Goal: Task Accomplishment & Management: Manage account settings

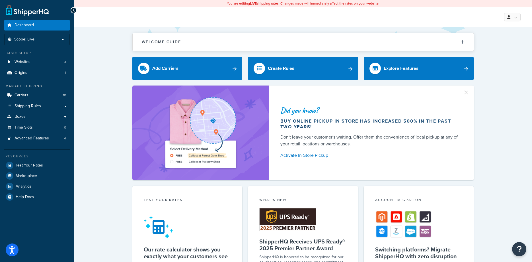
click at [341, 198] on div "What's New" at bounding box center [302, 200] width 87 height 7
click at [38, 105] on span "Shipping Rules" at bounding box center [28, 106] width 26 height 5
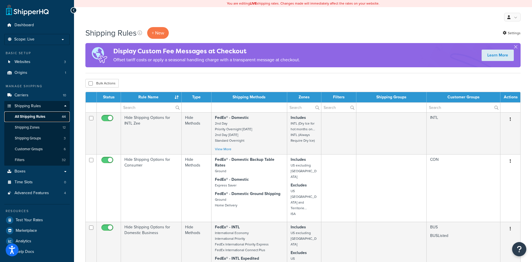
click at [48, 116] on link "All Shipping Rules 44" at bounding box center [36, 116] width 65 height 11
click at [46, 197] on link "Advanced Features 4" at bounding box center [36, 193] width 65 height 11
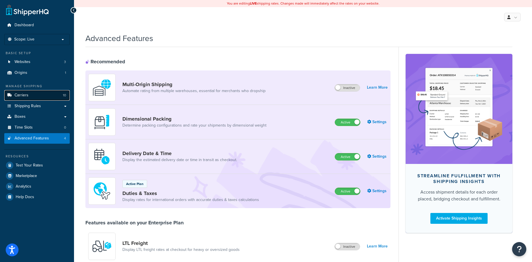
click at [40, 94] on link "Carriers 10" at bounding box center [36, 95] width 65 height 11
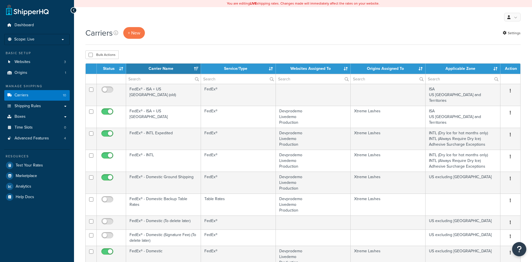
select select "15"
click at [35, 109] on link "Shipping Rules" at bounding box center [36, 106] width 65 height 11
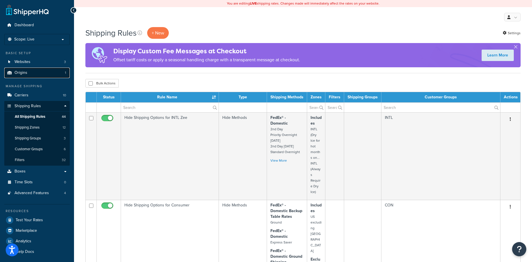
click at [27, 71] on span "Origins" at bounding box center [21, 72] width 13 height 5
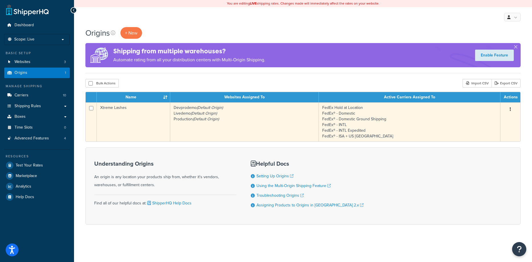
click at [92, 109] on input "checkbox" at bounding box center [91, 108] width 4 height 4
checkbox input "true"
click at [91, 108] on input "checkbox" at bounding box center [91, 108] width 4 height 4
checkbox input "false"
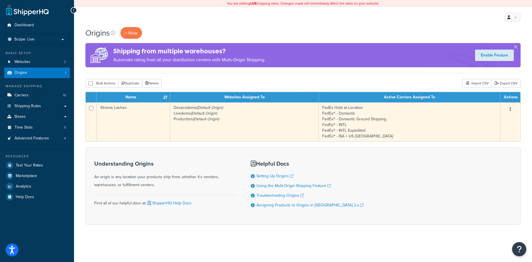
checkbox input "false"
click at [226, 120] on td "Devprodemo (Default Origin) Livedemo (Default Origin) Production (Default Origi…" at bounding box center [244, 121] width 149 height 39
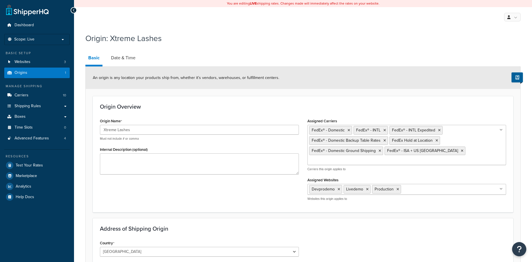
select select "43"
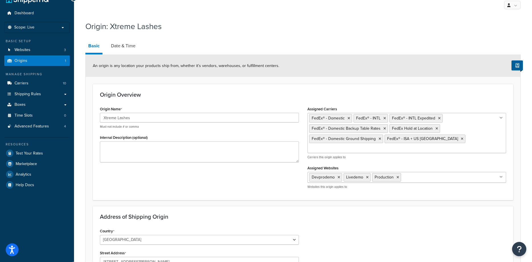
scroll to position [7, 0]
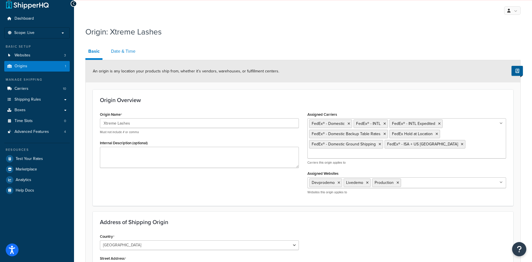
click at [121, 51] on link "Date & Time" at bounding box center [123, 51] width 30 height 14
select select "PER_SHIPPING_METHOD_TYPE"
